Goal: Task Accomplishment & Management: Manage account settings

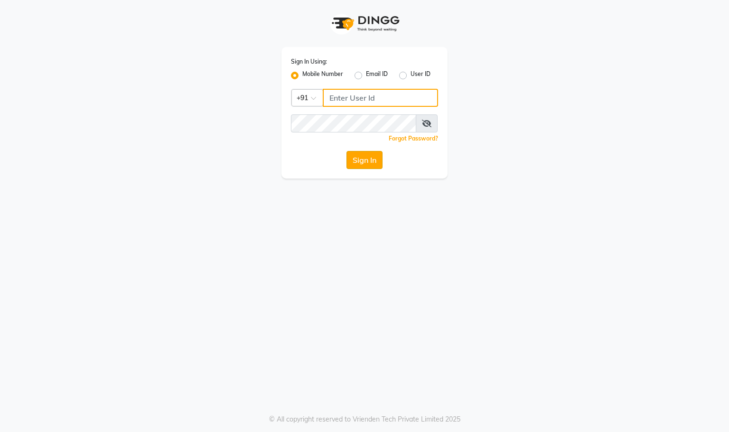
type input "9591570297"
click at [380, 156] on button "Sign In" at bounding box center [364, 160] width 36 height 18
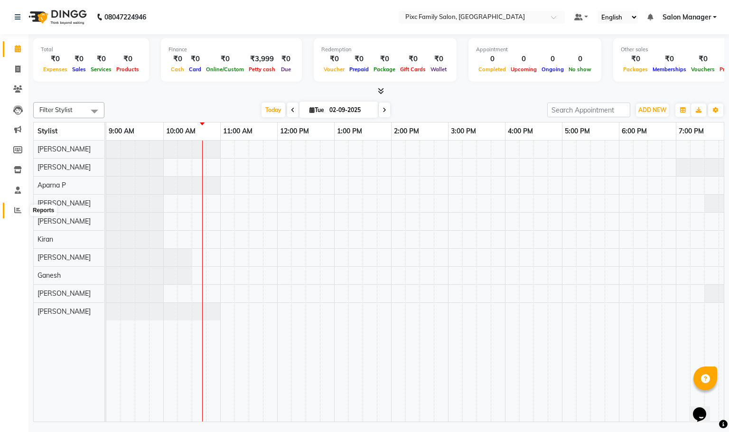
click at [16, 213] on icon at bounding box center [17, 209] width 7 height 7
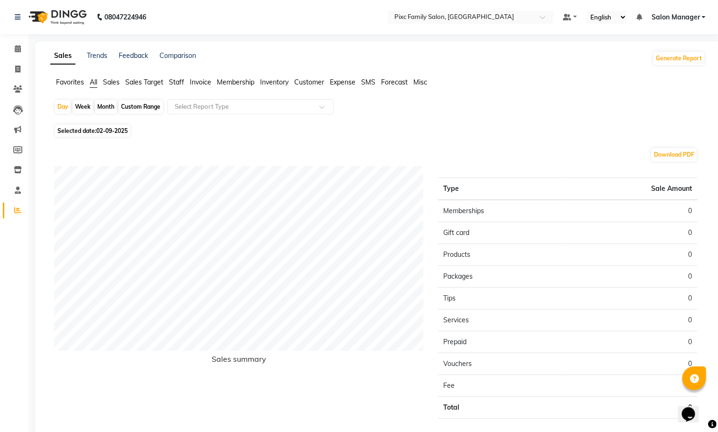
click at [103, 112] on div "Month" at bounding box center [106, 106] width 22 height 13
select select "9"
select select "2025"
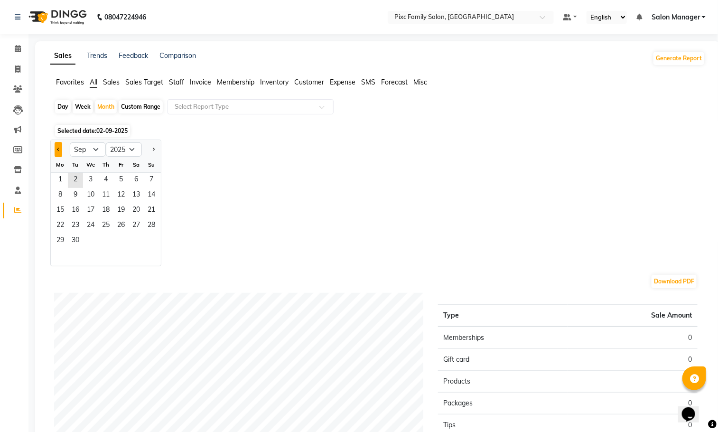
click at [55, 150] on button "Previous month" at bounding box center [59, 149] width 8 height 15
select select "8"
click at [94, 188] on span "6" at bounding box center [90, 195] width 15 height 15
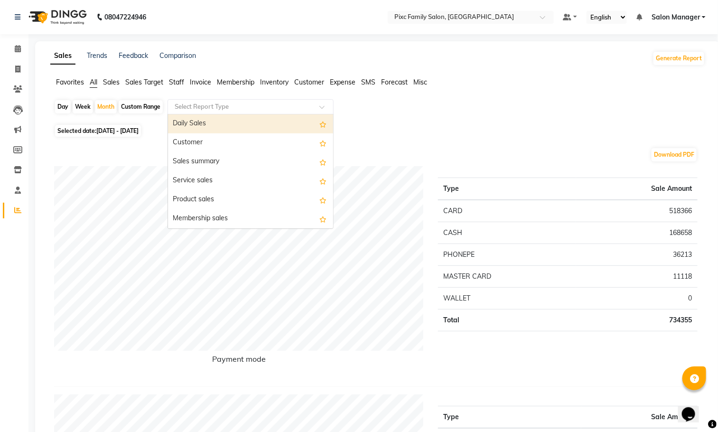
click at [225, 111] on input "text" at bounding box center [241, 106] width 137 height 9
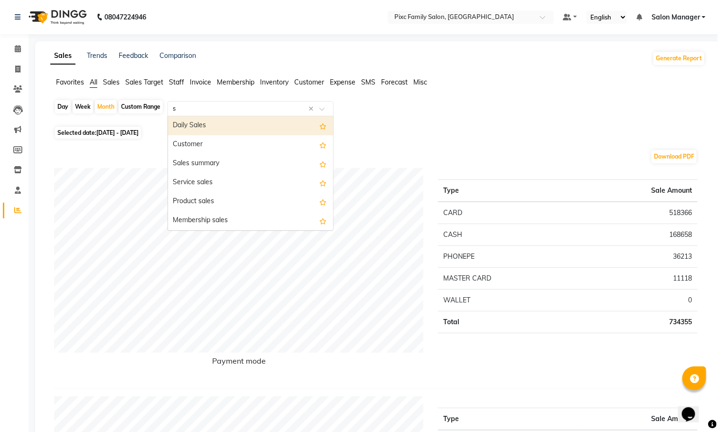
type input "st"
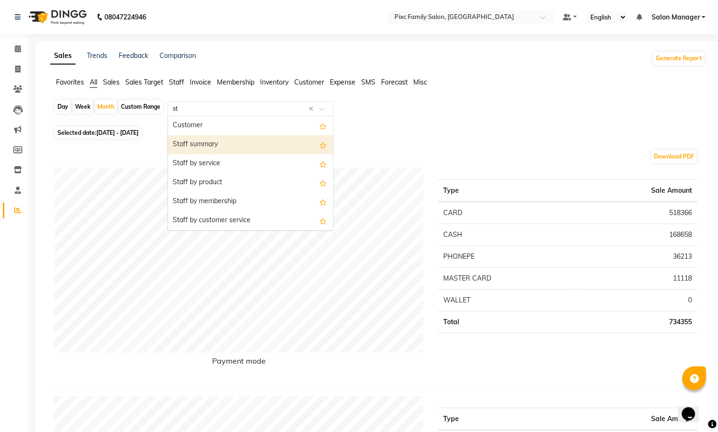
click at [216, 142] on div "Staff summary" at bounding box center [250, 144] width 165 height 19
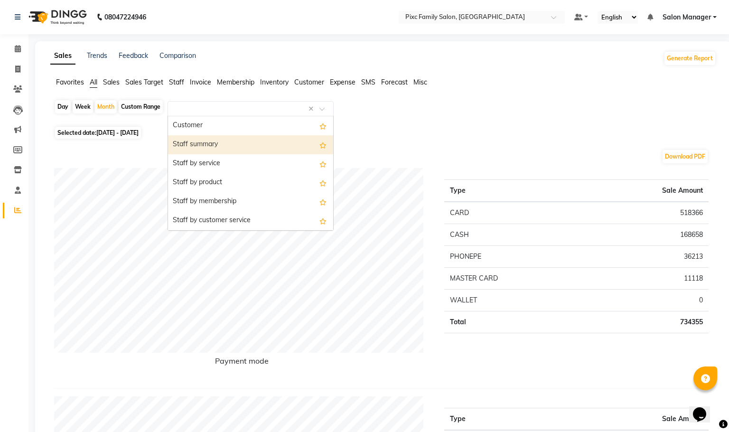
select select "full_report"
select select "csv"
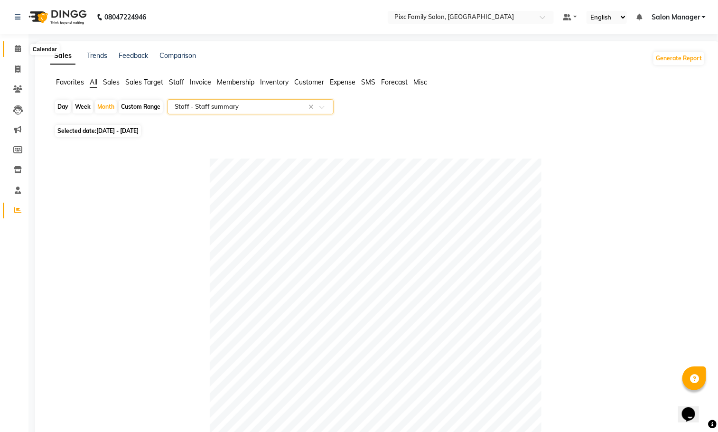
click at [20, 52] on icon at bounding box center [18, 48] width 6 height 7
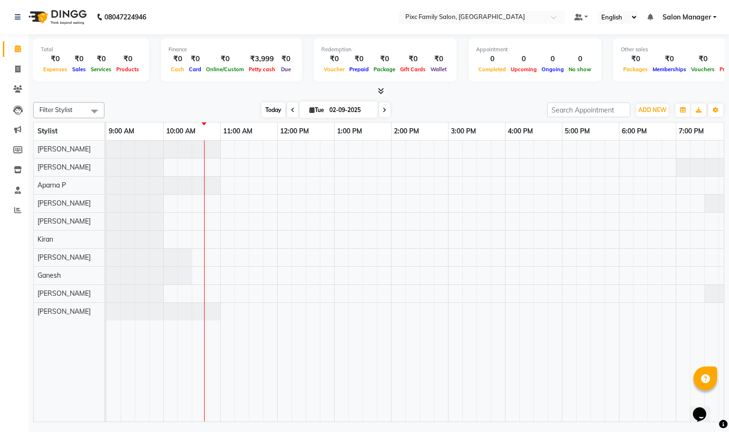
click at [265, 112] on span "Today" at bounding box center [274, 110] width 24 height 15
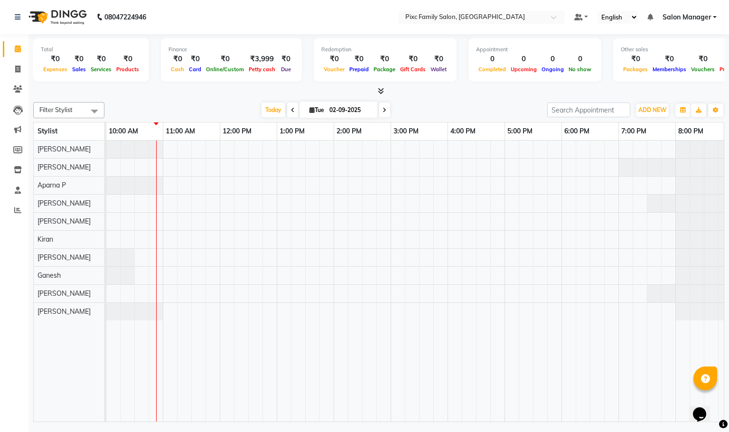
click at [293, 104] on span at bounding box center [292, 110] width 11 height 15
type input "01-09-2025"
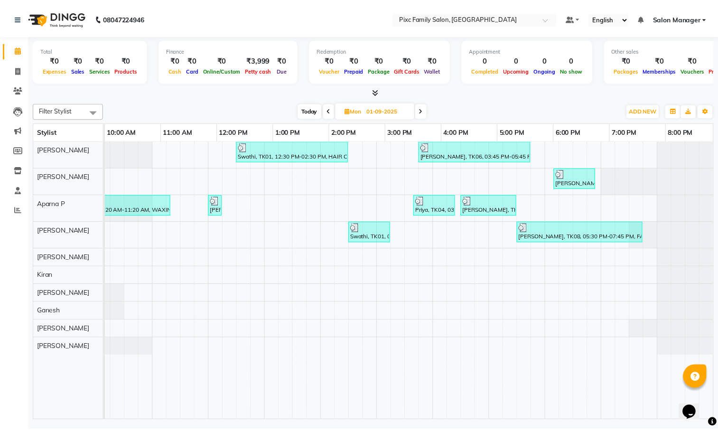
scroll to position [0, 66]
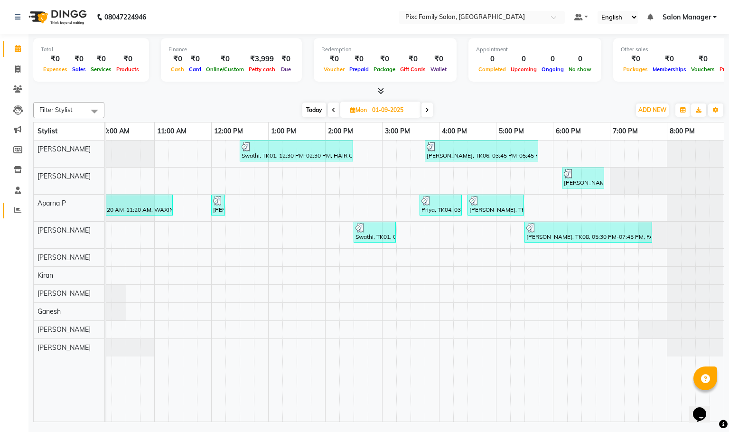
click at [5, 208] on link "Reports" at bounding box center [14, 211] width 23 height 16
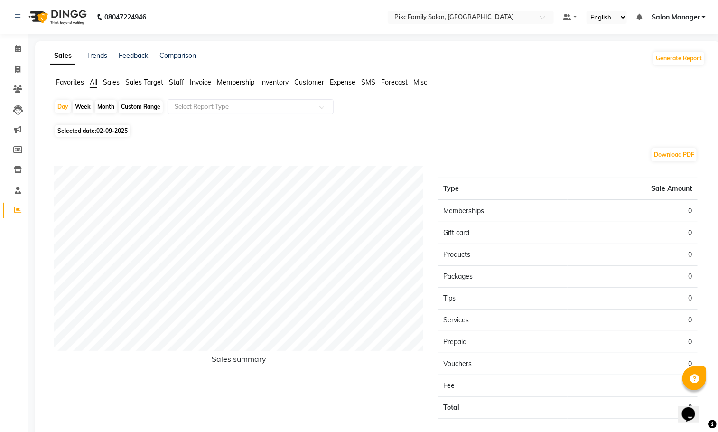
click at [112, 104] on div "Month" at bounding box center [106, 106] width 22 height 13
select select "9"
select select "2025"
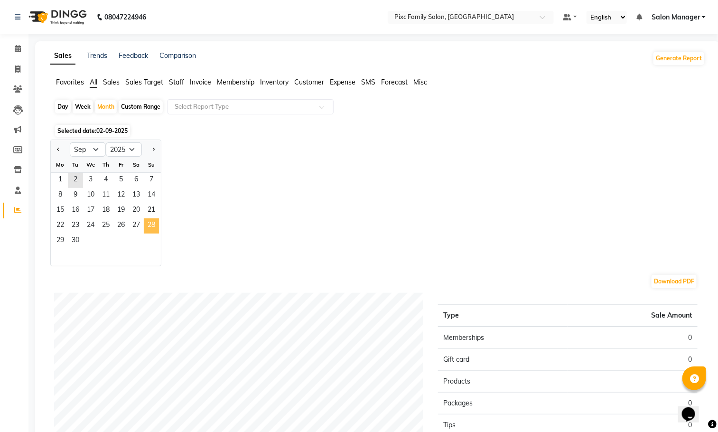
click at [153, 225] on span "28" at bounding box center [151, 225] width 15 height 15
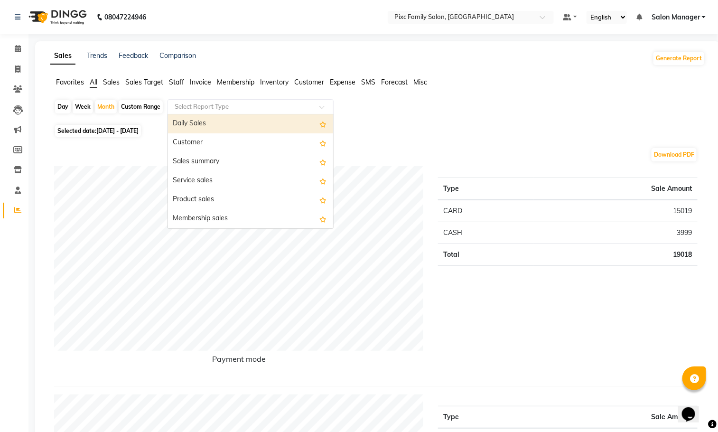
click at [183, 112] on div "Select Report Type" at bounding box center [251, 106] width 166 height 15
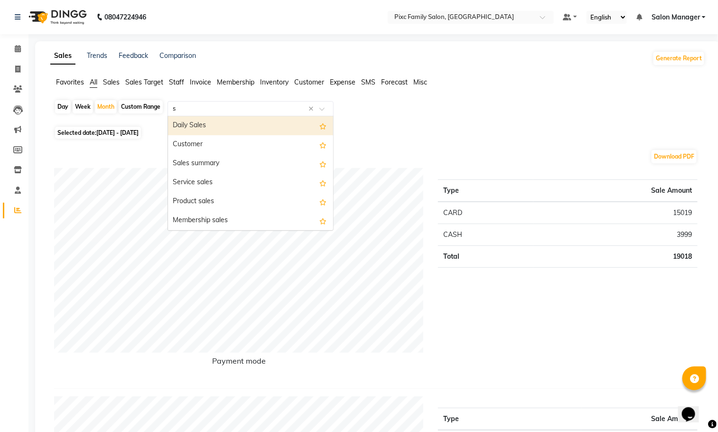
type input "st"
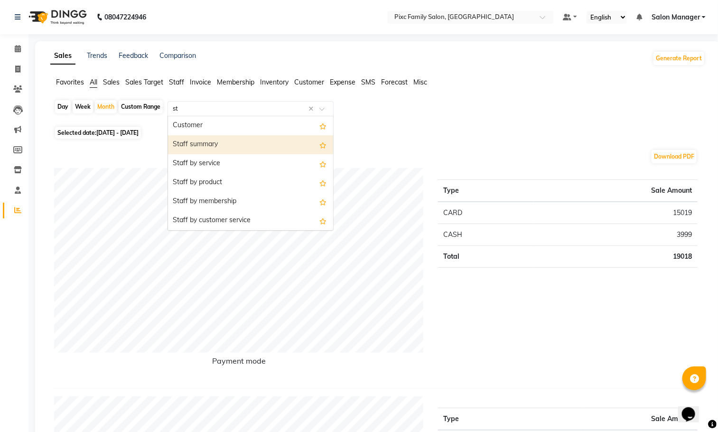
click at [204, 141] on div "Staff summary" at bounding box center [250, 144] width 165 height 19
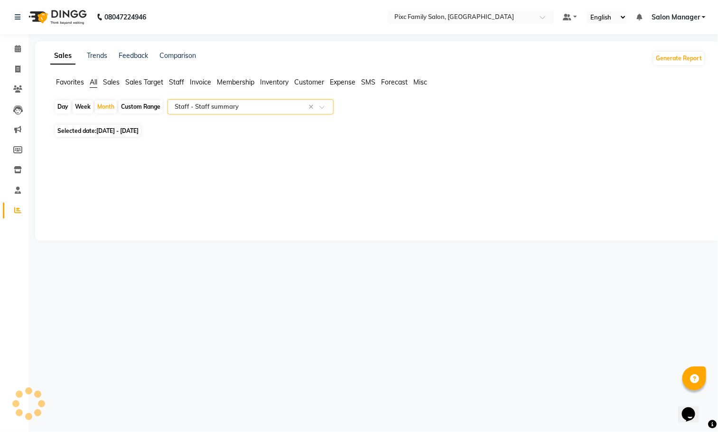
select select "full_report"
select select "csv"
click at [10, 44] on span at bounding box center [17, 49] width 17 height 11
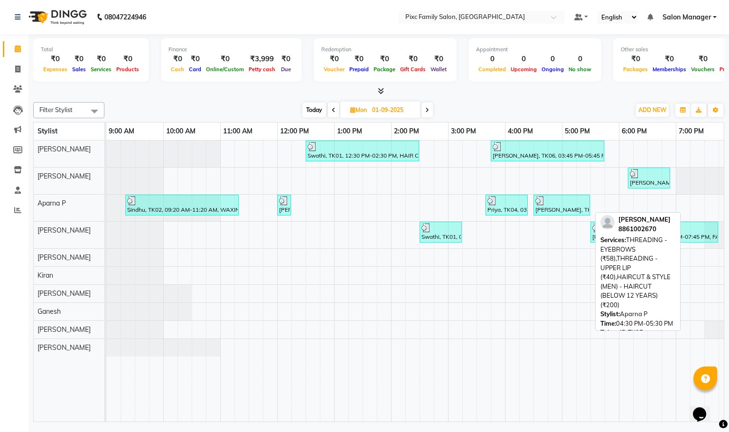
click at [547, 214] on div "[PERSON_NAME], TK05, 04:30 PM-05:30 PM, THREADING - EYEBROWS (₹58),THREADING - …" at bounding box center [561, 205] width 55 height 18
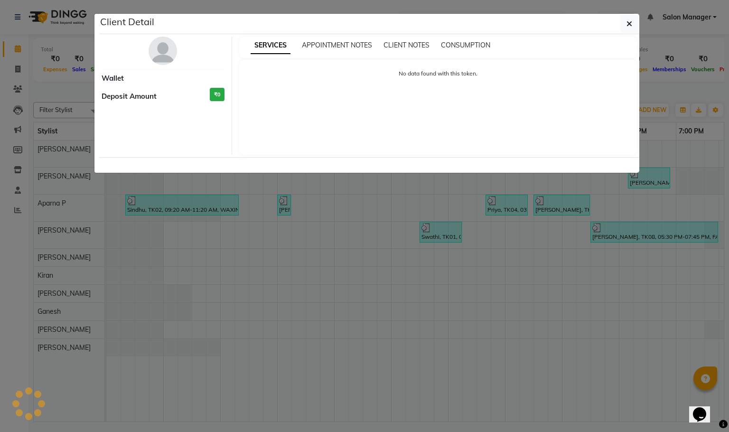
select select "3"
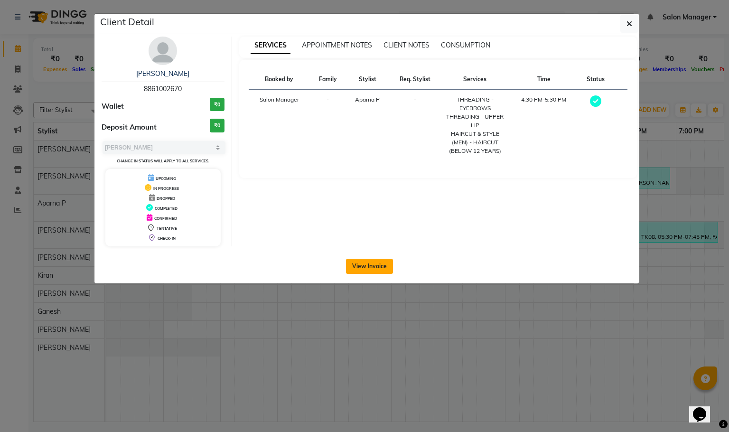
click at [371, 269] on button "View Invoice" at bounding box center [369, 266] width 47 height 15
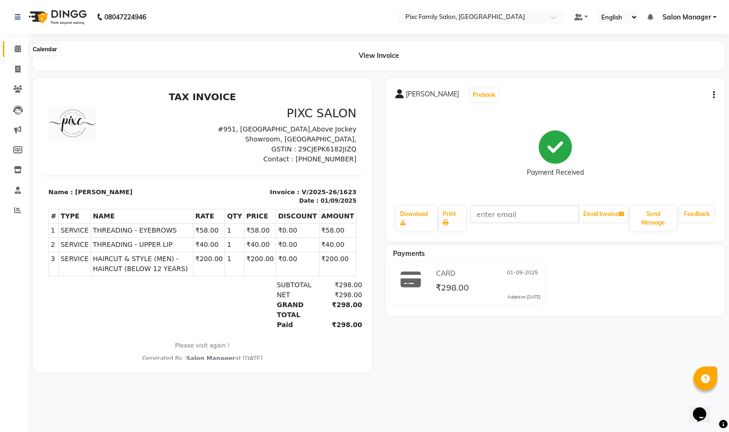
click at [15, 50] on icon at bounding box center [18, 48] width 6 height 7
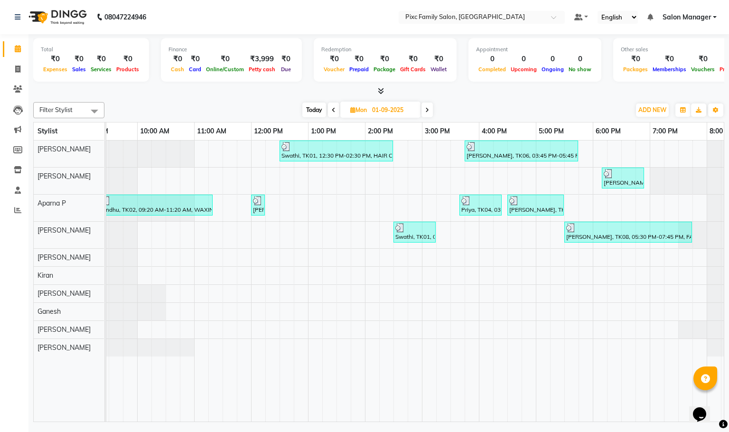
scroll to position [0, 66]
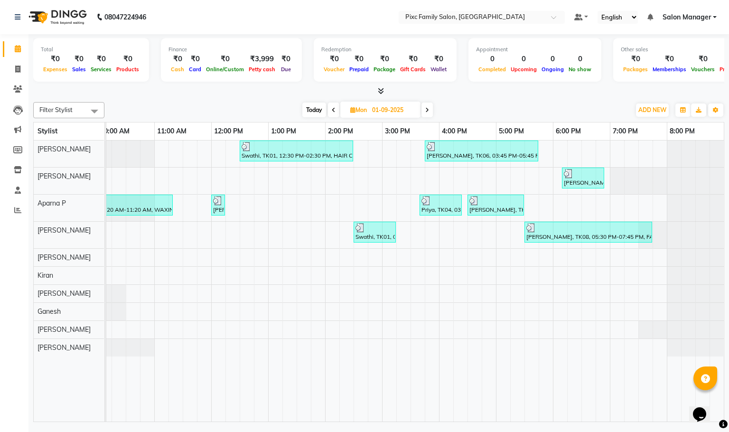
click at [425, 115] on span at bounding box center [426, 110] width 11 height 15
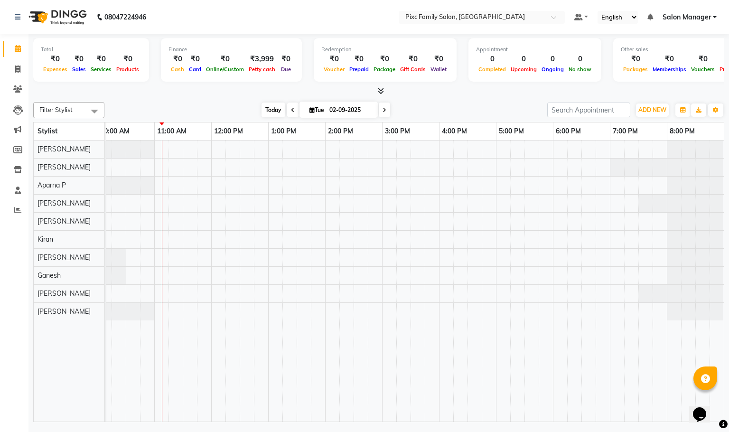
click at [272, 113] on span "Today" at bounding box center [274, 110] width 24 height 15
click at [294, 112] on span at bounding box center [292, 110] width 11 height 15
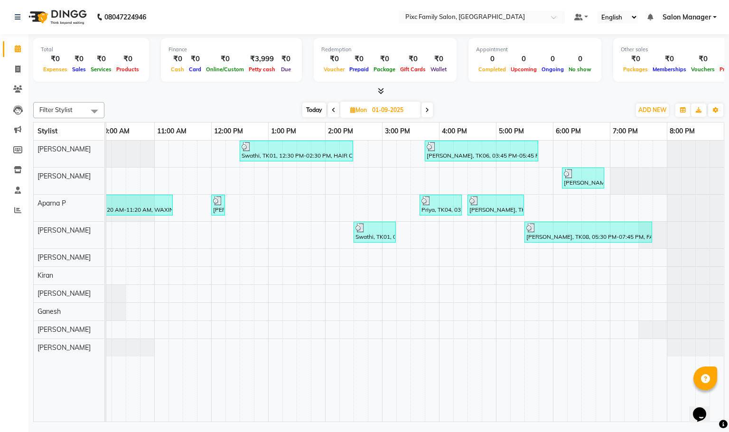
click at [380, 89] on icon at bounding box center [381, 90] width 6 height 7
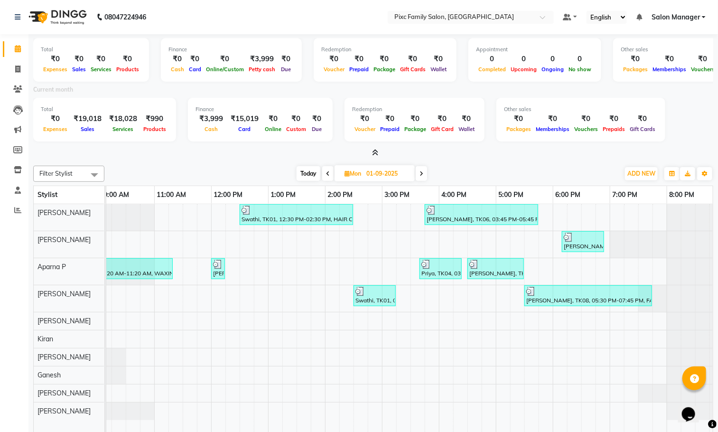
click at [373, 154] on icon at bounding box center [375, 152] width 6 height 7
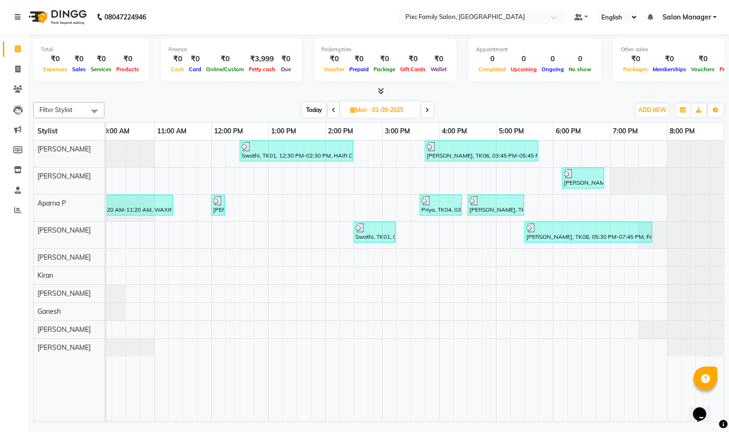
click at [427, 110] on icon at bounding box center [427, 110] width 4 height 6
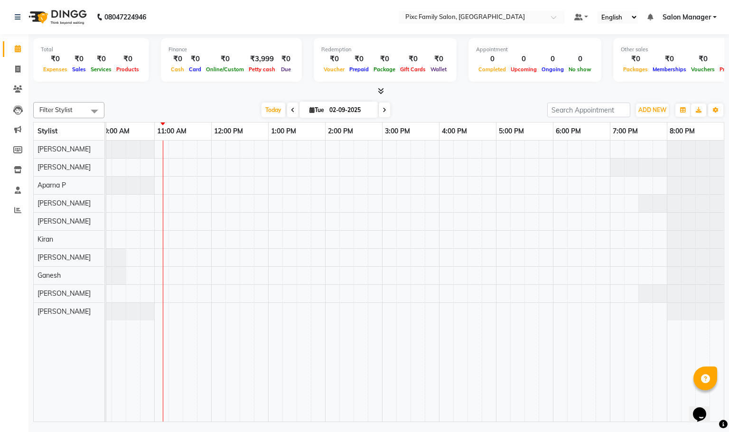
click at [379, 111] on span at bounding box center [384, 110] width 11 height 15
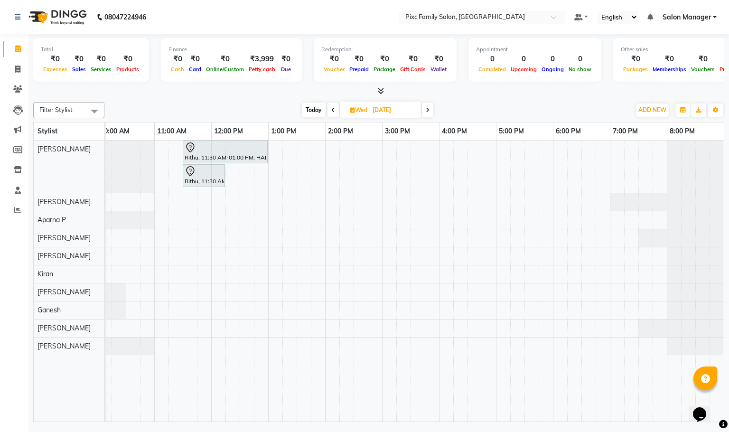
click at [423, 113] on span at bounding box center [427, 110] width 11 height 15
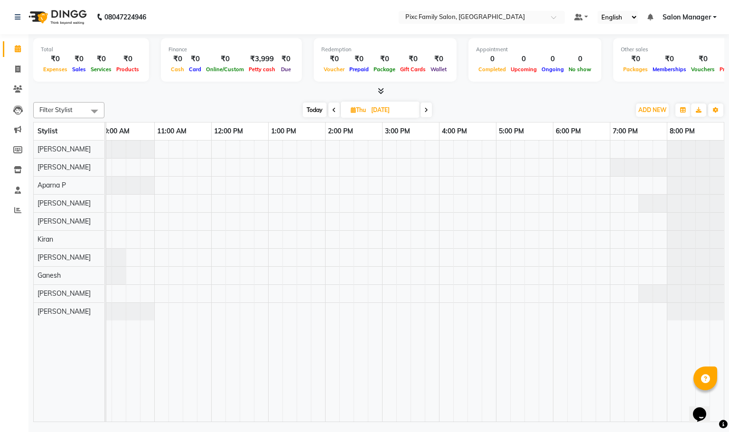
click at [423, 113] on span at bounding box center [426, 110] width 11 height 15
click at [423, 113] on span at bounding box center [424, 110] width 11 height 15
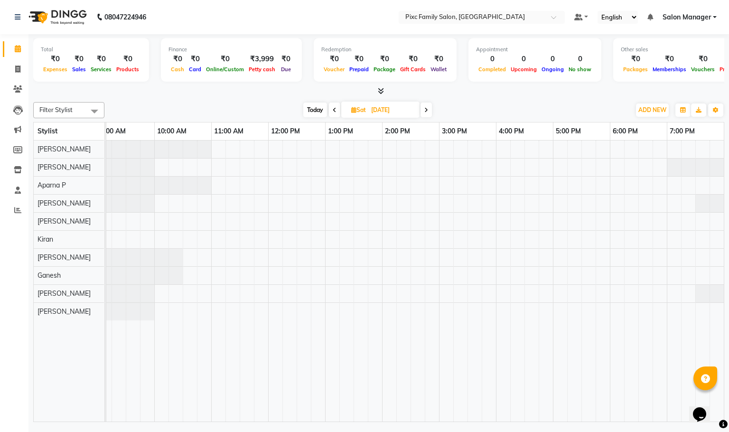
scroll to position [0, 171]
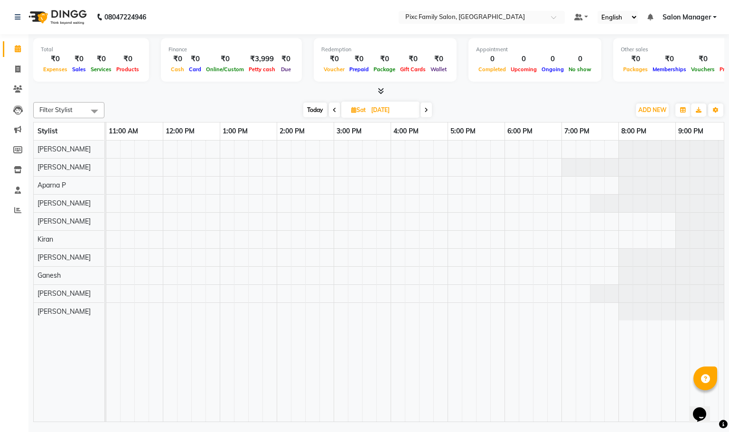
click at [423, 113] on span at bounding box center [426, 110] width 11 height 15
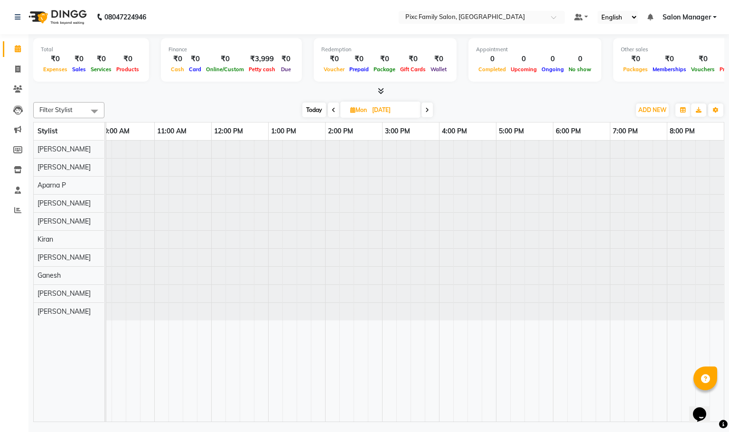
scroll to position [0, 66]
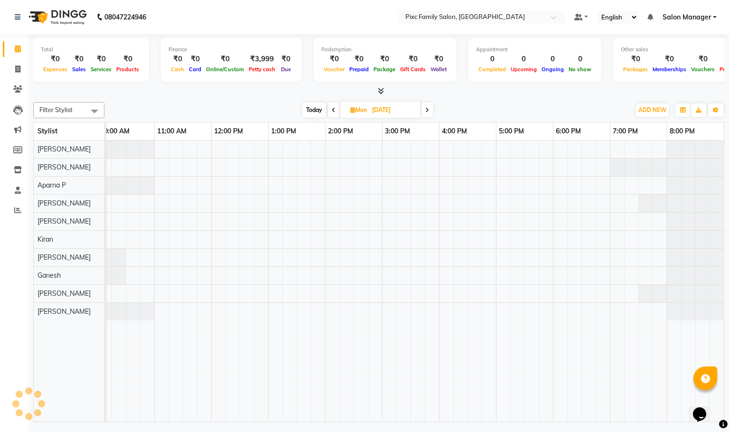
click at [423, 113] on span at bounding box center [426, 110] width 11 height 15
click at [423, 113] on span at bounding box center [427, 110] width 11 height 15
click at [423, 113] on span at bounding box center [426, 110] width 11 height 15
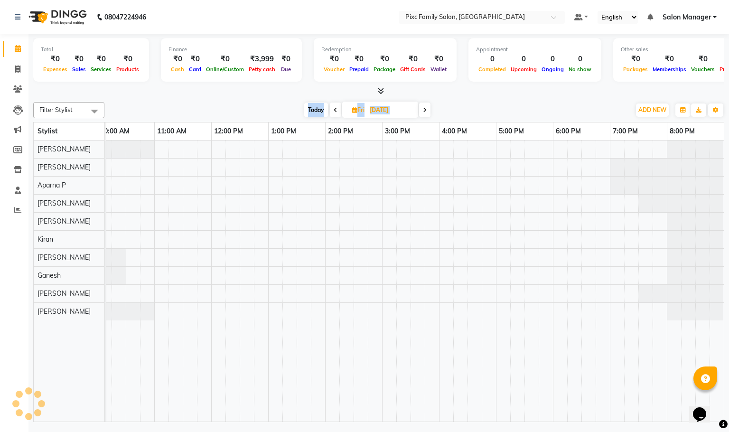
click at [423, 113] on span at bounding box center [424, 110] width 11 height 15
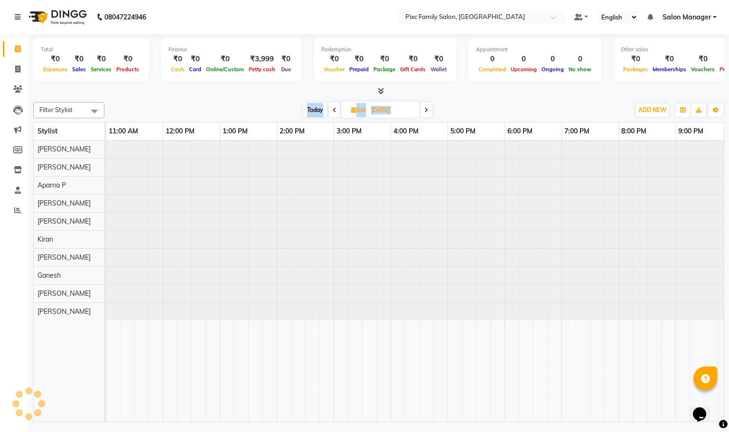
click at [423, 113] on span at bounding box center [426, 110] width 11 height 15
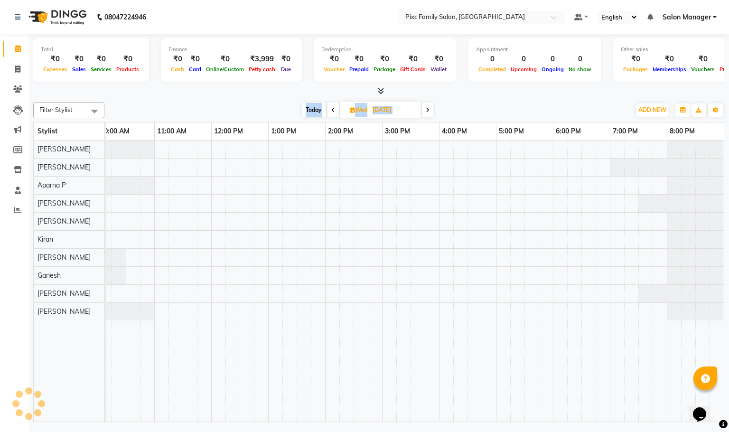
click at [423, 113] on span at bounding box center [427, 110] width 11 height 15
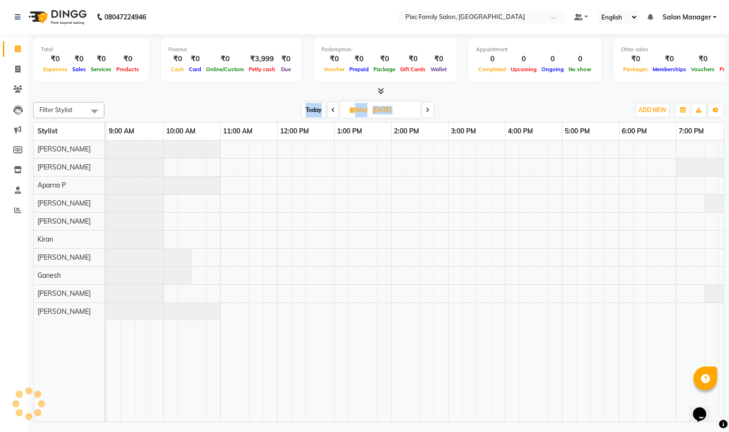
click at [423, 113] on span at bounding box center [427, 110] width 11 height 15
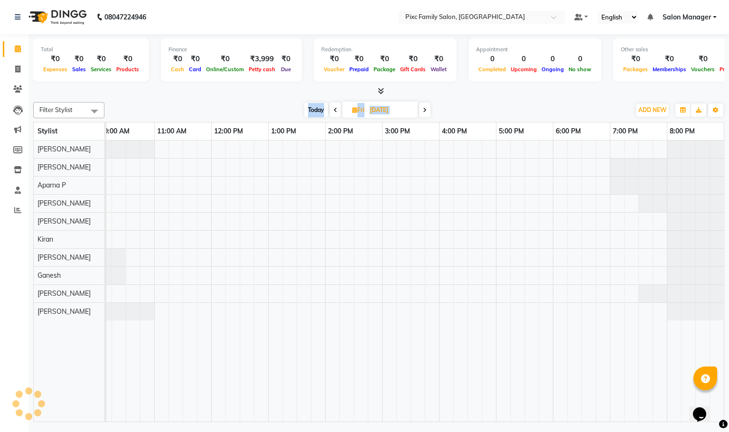
click at [423, 113] on span at bounding box center [424, 110] width 11 height 15
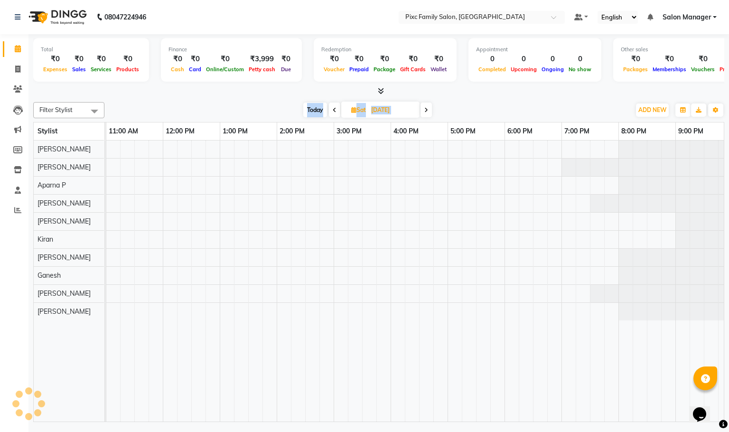
click at [423, 113] on span at bounding box center [426, 110] width 11 height 15
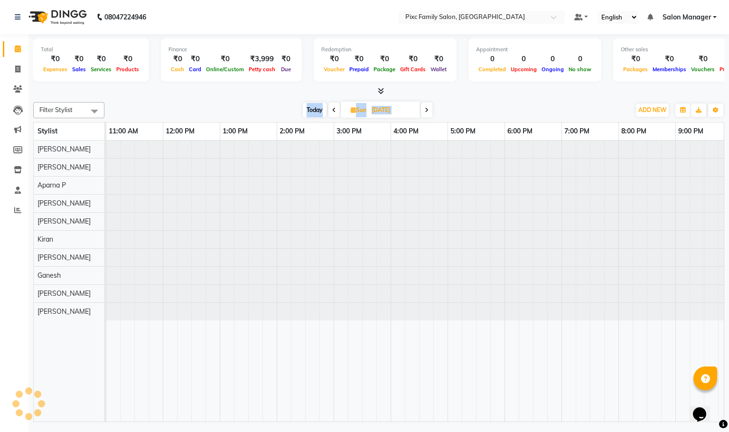
click at [423, 113] on span at bounding box center [426, 110] width 11 height 15
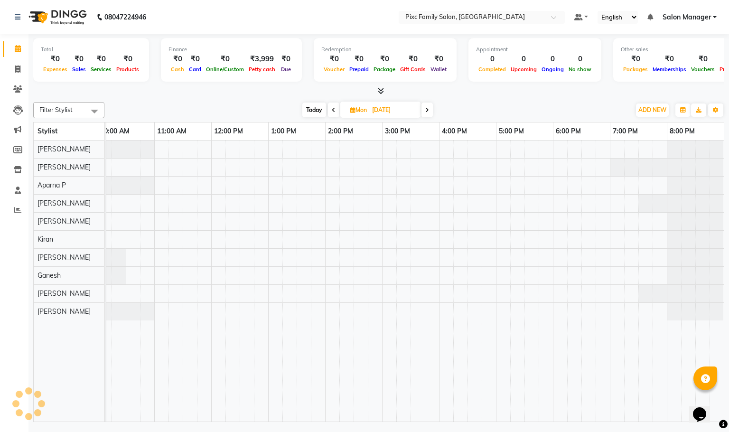
click at [423, 113] on span at bounding box center [426, 110] width 11 height 15
click at [423, 113] on span at bounding box center [427, 110] width 11 height 15
click at [423, 113] on span at bounding box center [426, 110] width 11 height 15
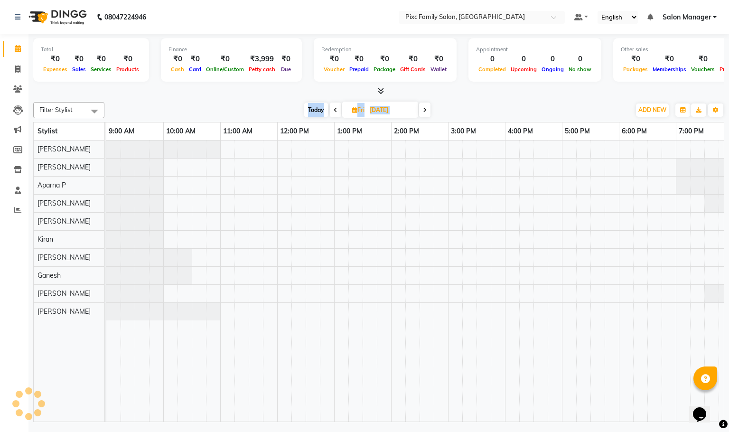
click at [423, 113] on span at bounding box center [424, 110] width 11 height 15
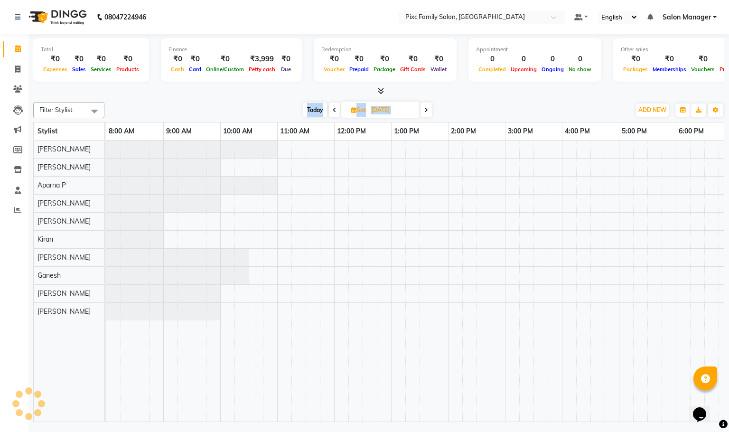
click at [423, 113] on span at bounding box center [426, 110] width 11 height 15
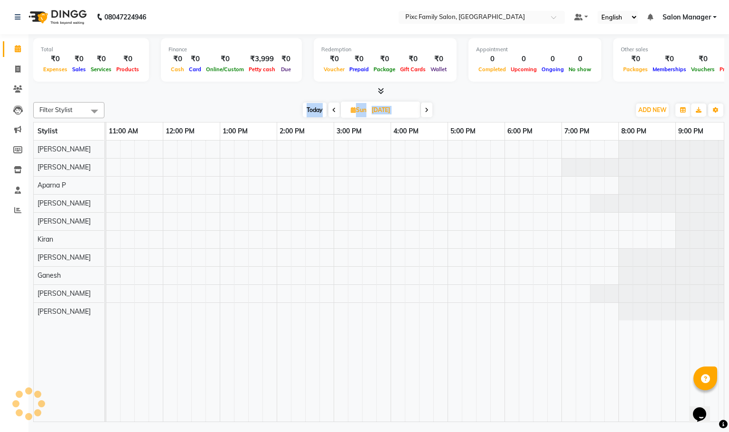
click at [423, 113] on span at bounding box center [426, 110] width 11 height 15
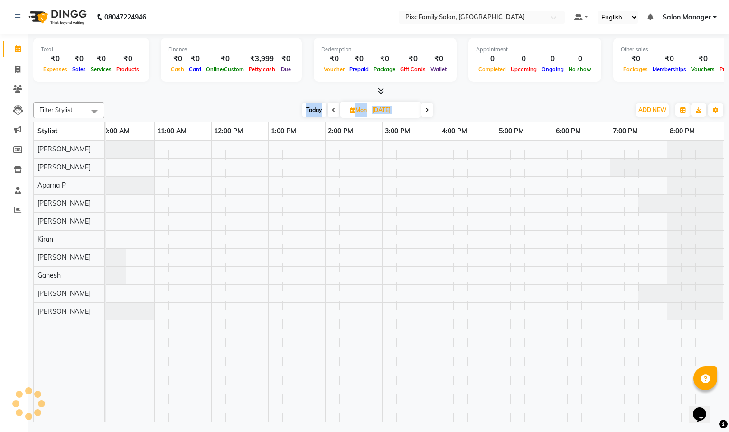
click at [423, 113] on span at bounding box center [426, 110] width 11 height 15
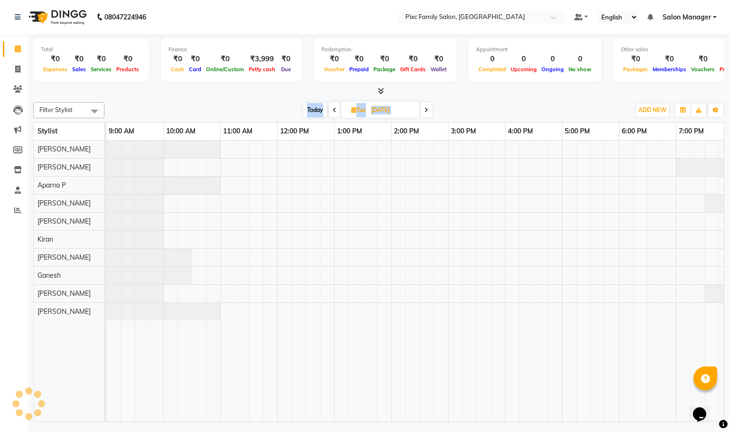
click at [423, 113] on span at bounding box center [426, 110] width 11 height 15
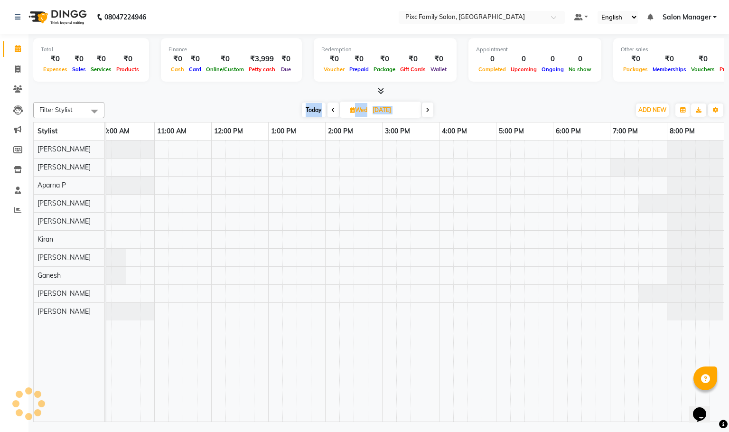
click at [423, 113] on span at bounding box center [427, 110] width 11 height 15
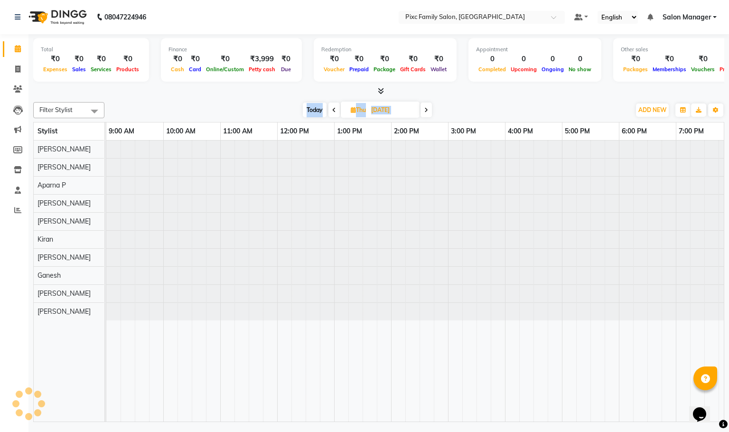
click at [423, 113] on span at bounding box center [426, 110] width 11 height 15
click at [423, 113] on span at bounding box center [424, 110] width 11 height 15
click at [423, 113] on span at bounding box center [426, 110] width 11 height 15
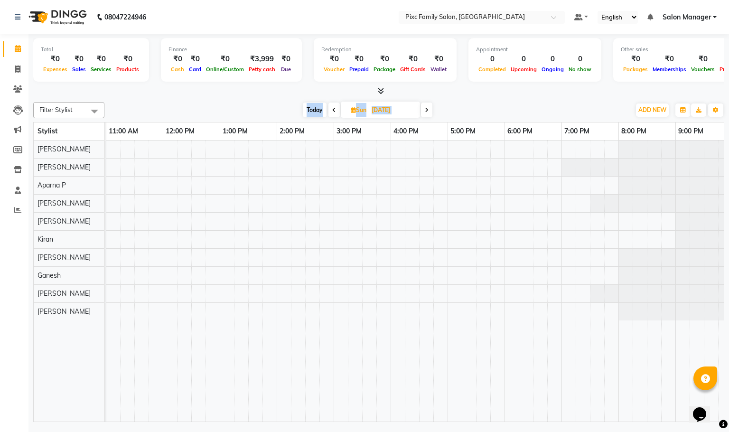
click at [325, 112] on span "Today" at bounding box center [315, 110] width 24 height 15
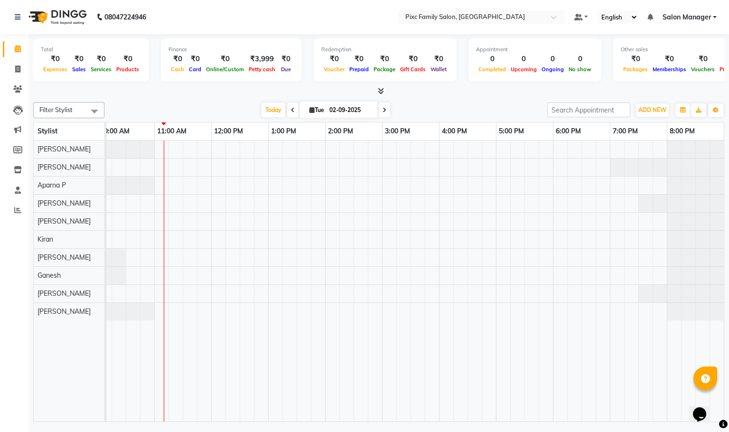
click at [379, 115] on span at bounding box center [384, 110] width 11 height 15
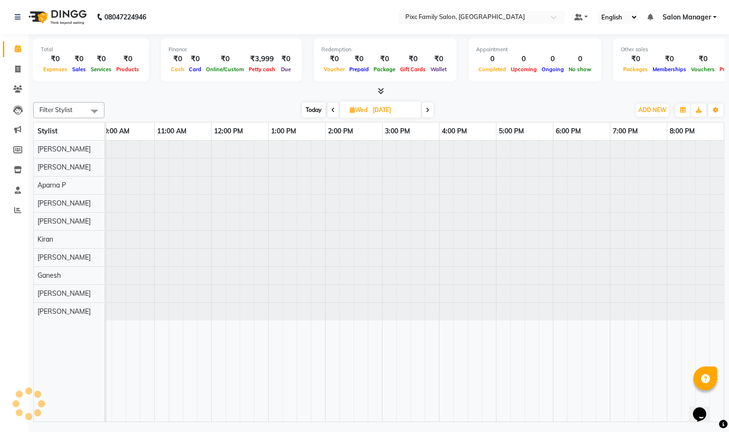
scroll to position [0, 66]
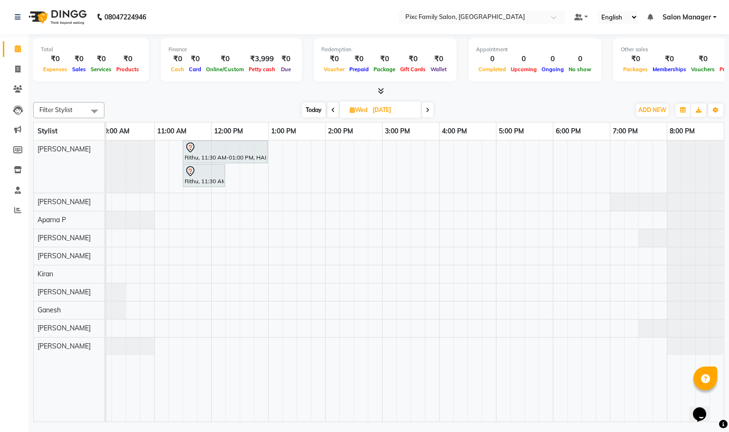
click at [332, 111] on icon at bounding box center [333, 110] width 4 height 6
type input "02-09-2025"
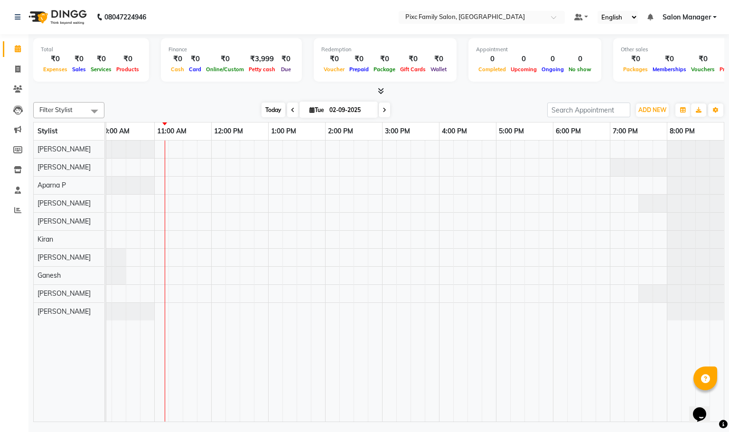
click at [276, 110] on span "Today" at bounding box center [274, 110] width 24 height 15
